Goal: Task Accomplishment & Management: Manage account settings

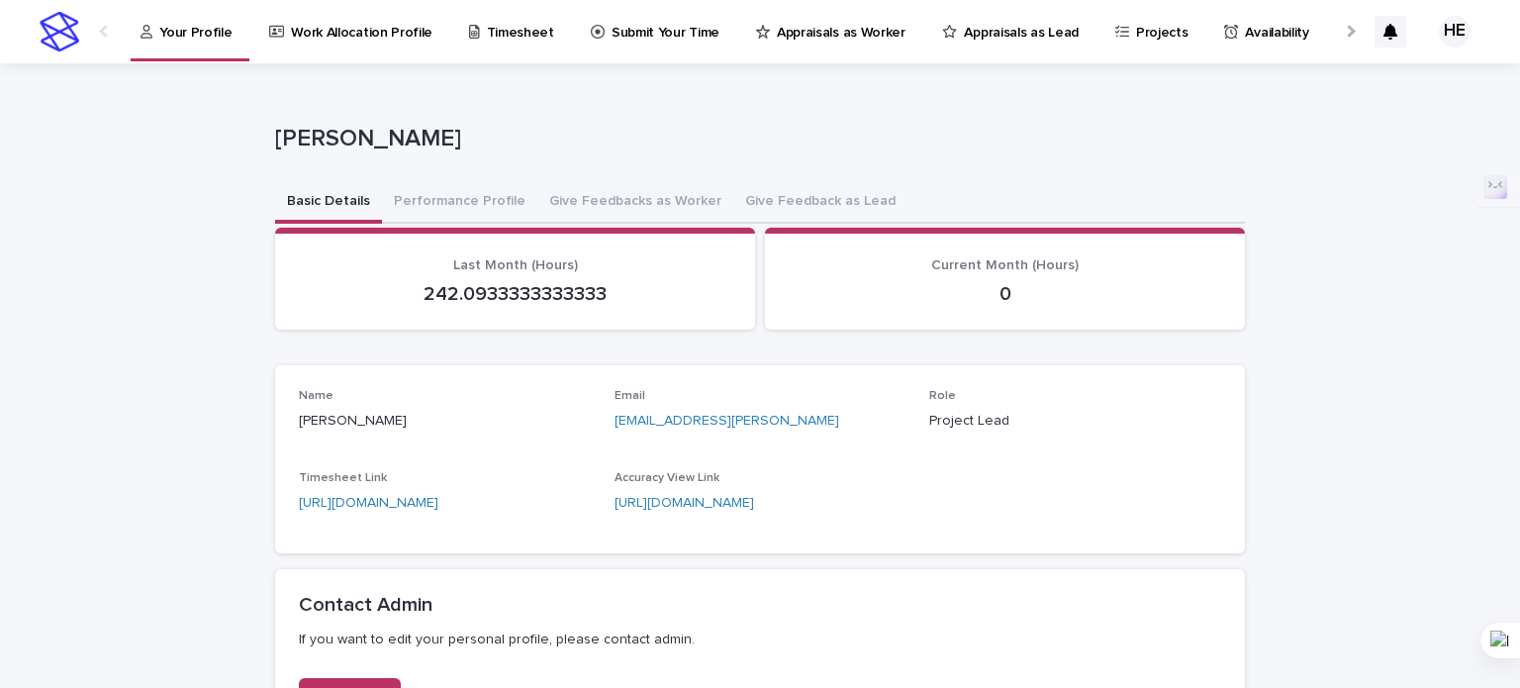
click at [1343, 30] on div at bounding box center [1349, 31] width 13 height 13
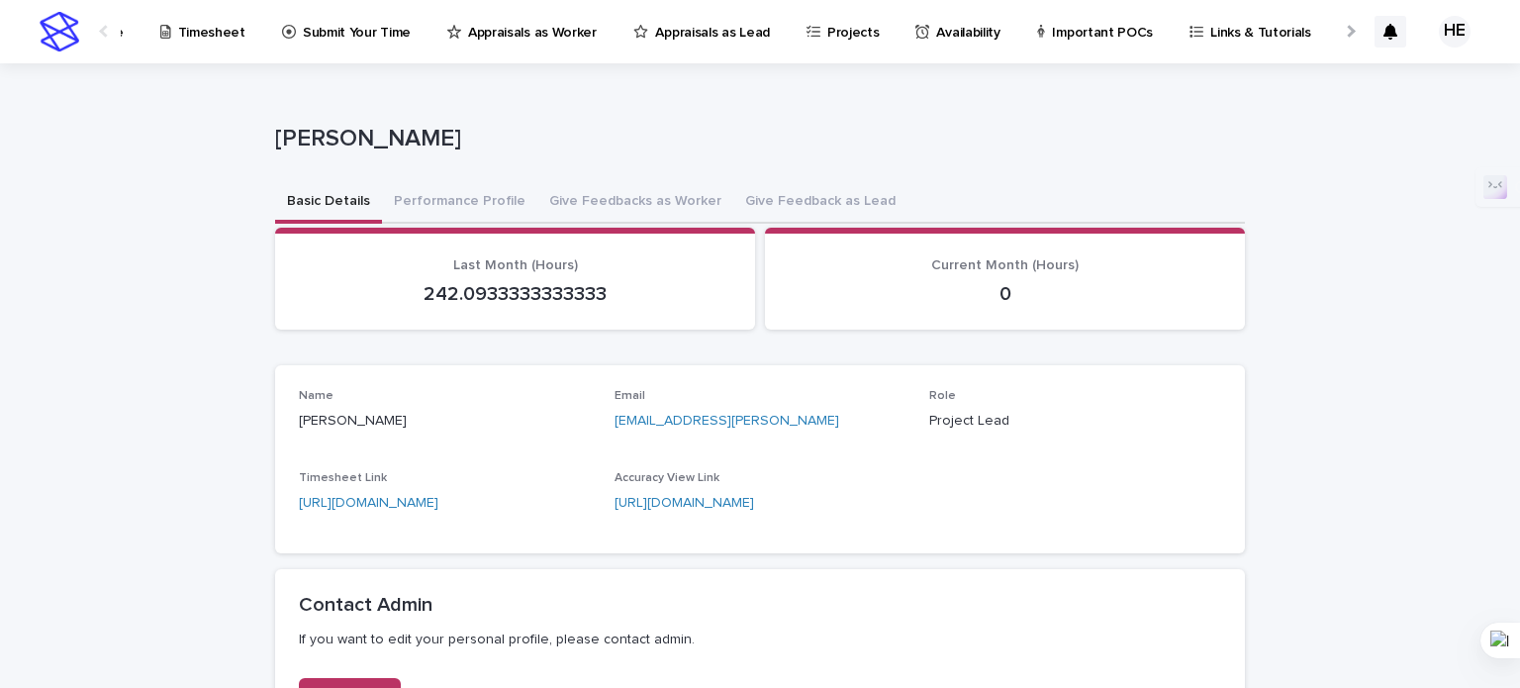
scroll to position [0, 598]
click at [1076, 20] on p "My Invoice" at bounding box center [1109, 21] width 66 height 42
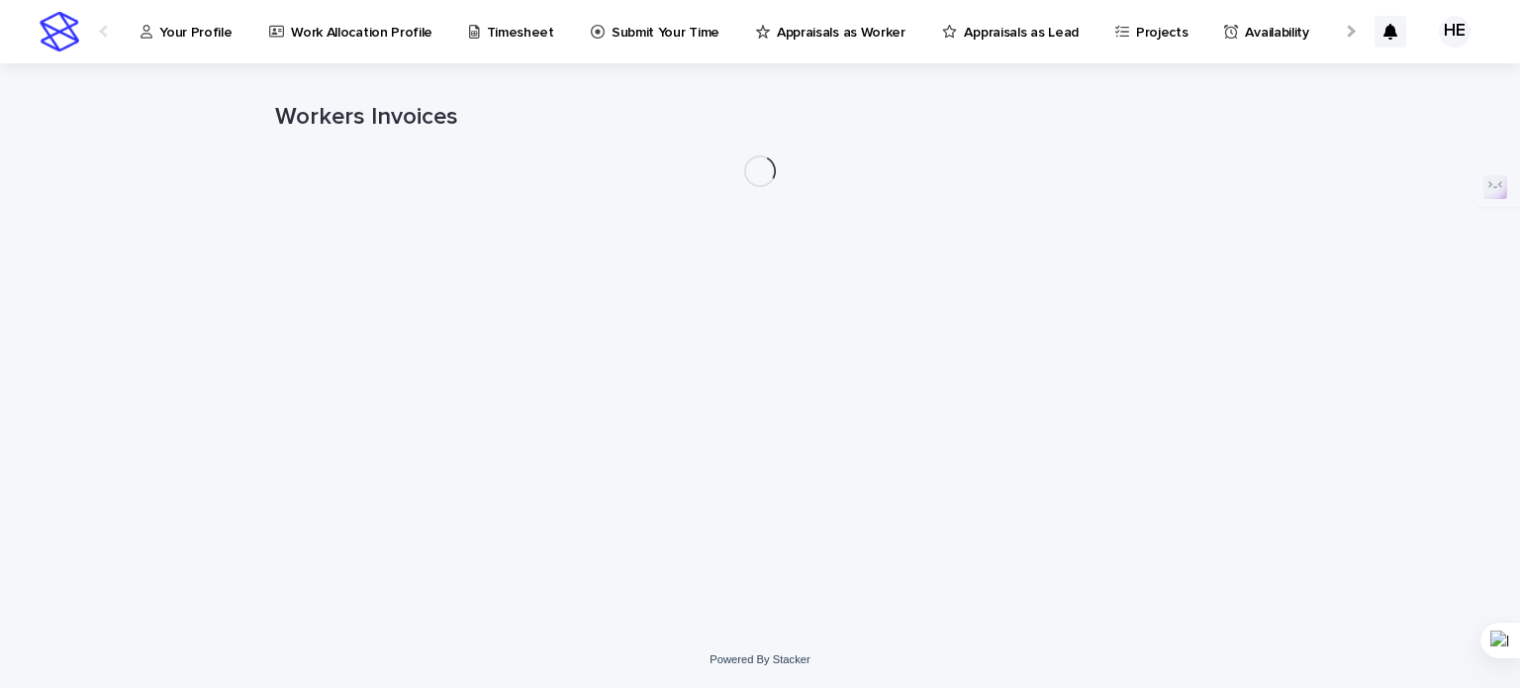
scroll to position [0, 8]
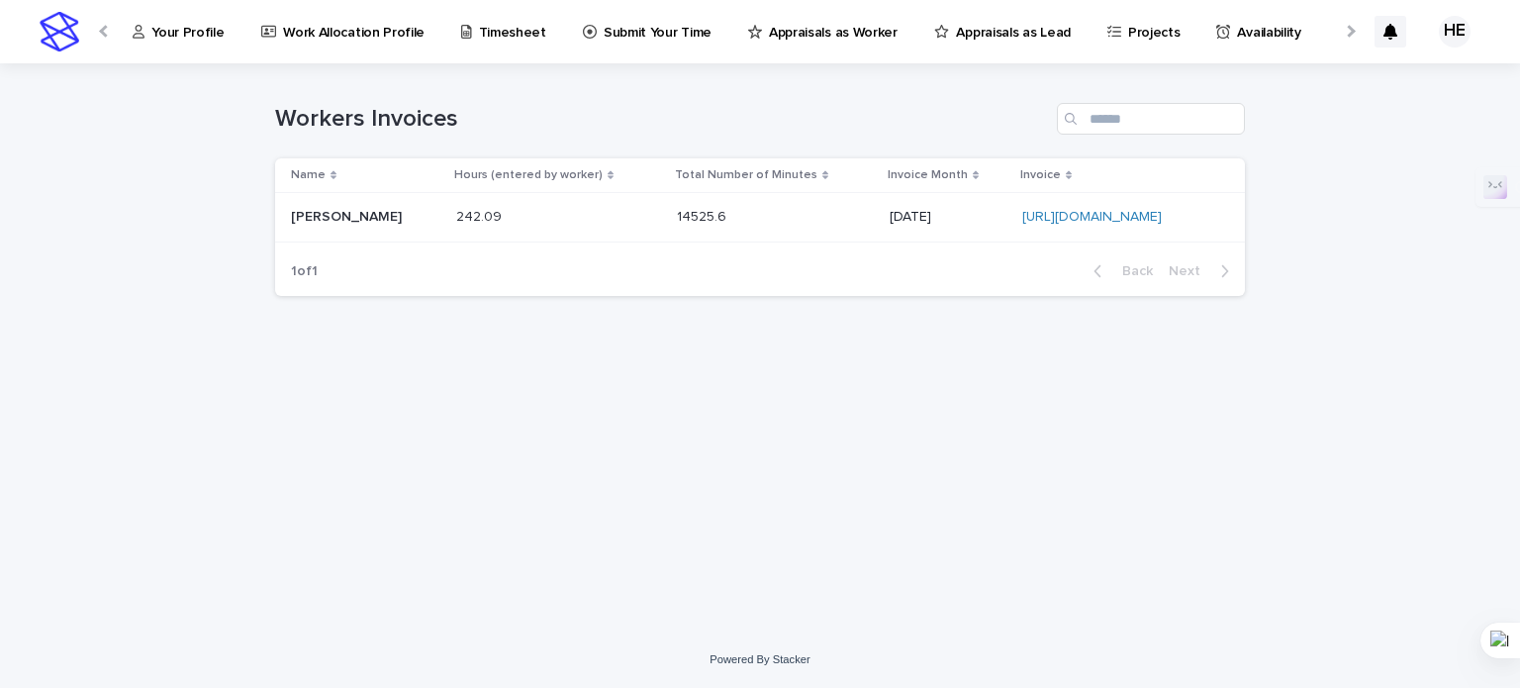
click at [890, 221] on p "[DATE]" at bounding box center [948, 217] width 117 height 17
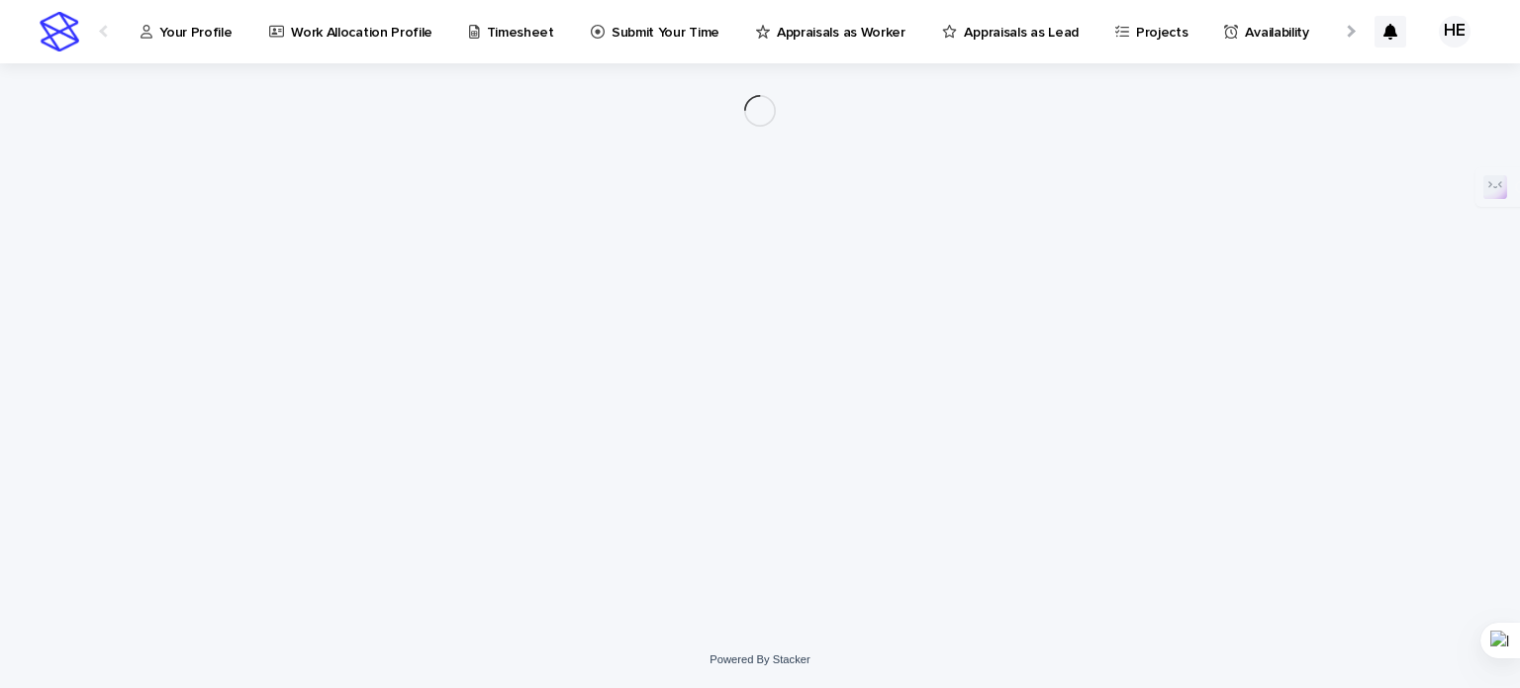
scroll to position [0, 8]
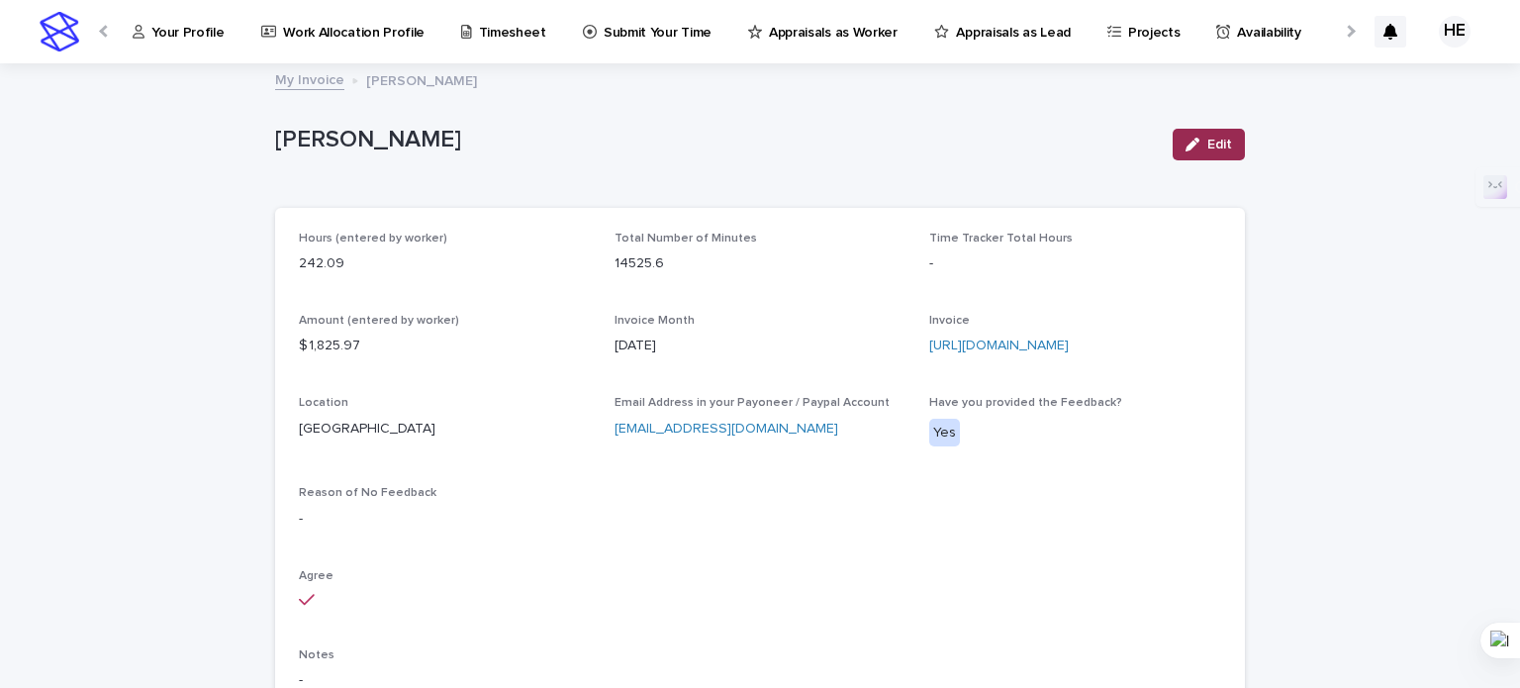
click at [1193, 144] on div "button" at bounding box center [1196, 145] width 22 height 14
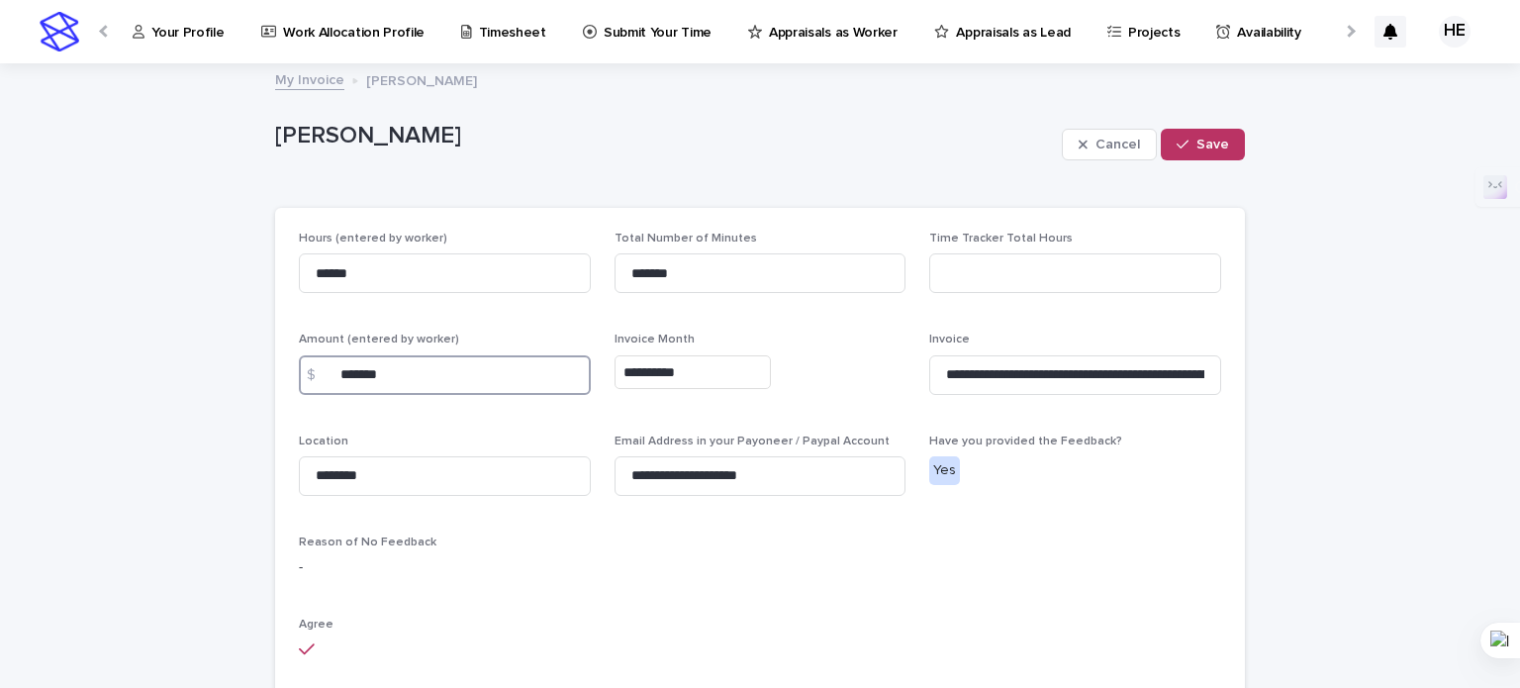
click at [411, 380] on input "*******" at bounding box center [445, 375] width 292 height 40
paste input
type input "*******"
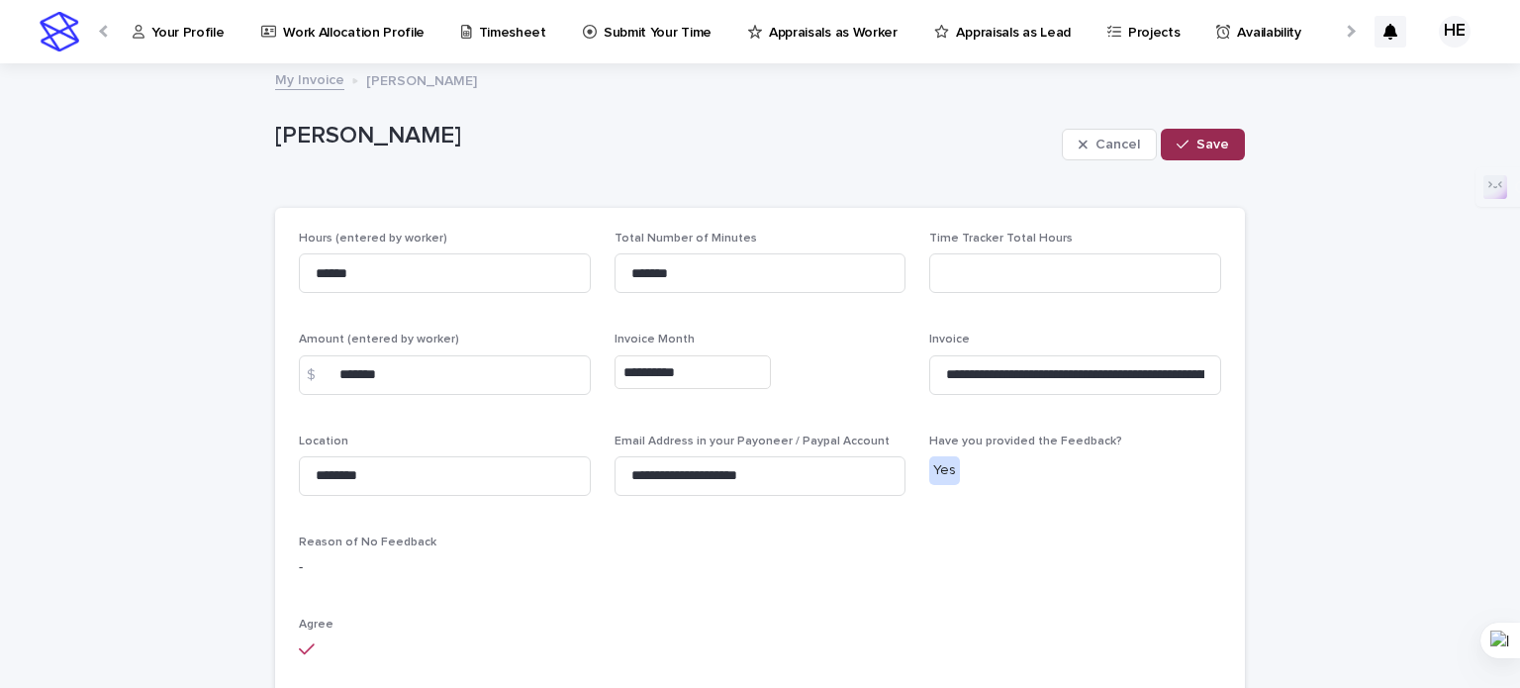
click at [1197, 135] on button "Save" at bounding box center [1203, 145] width 84 height 32
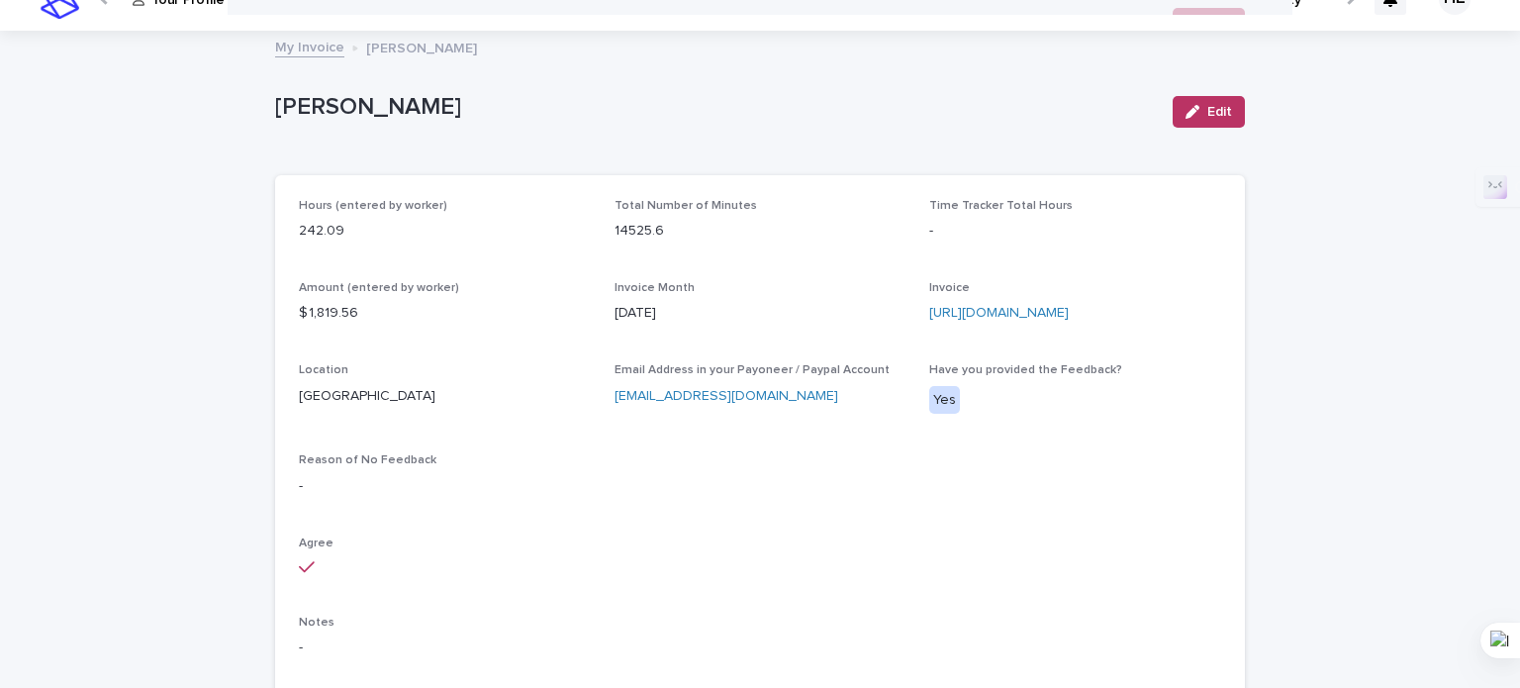
scroll to position [0, 0]
